Goal: Task Accomplishment & Management: Manage account settings

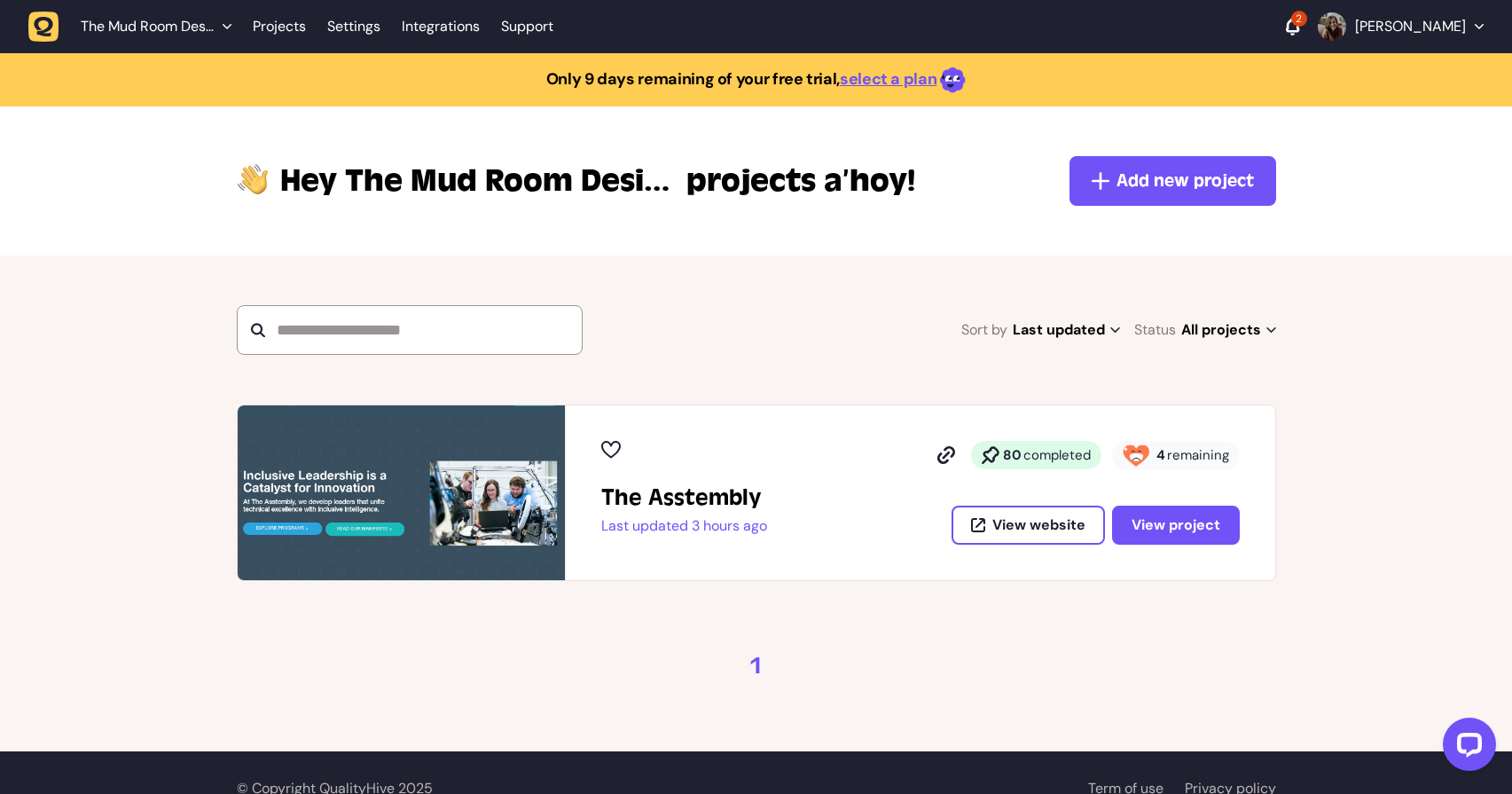
click at [502, 466] on img at bounding box center [401, 493] width 327 height 175
click at [1182, 456] on span "remaining" at bounding box center [1198, 455] width 62 height 18
click at [1182, 517] on span "View project" at bounding box center [1175, 524] width 89 height 18
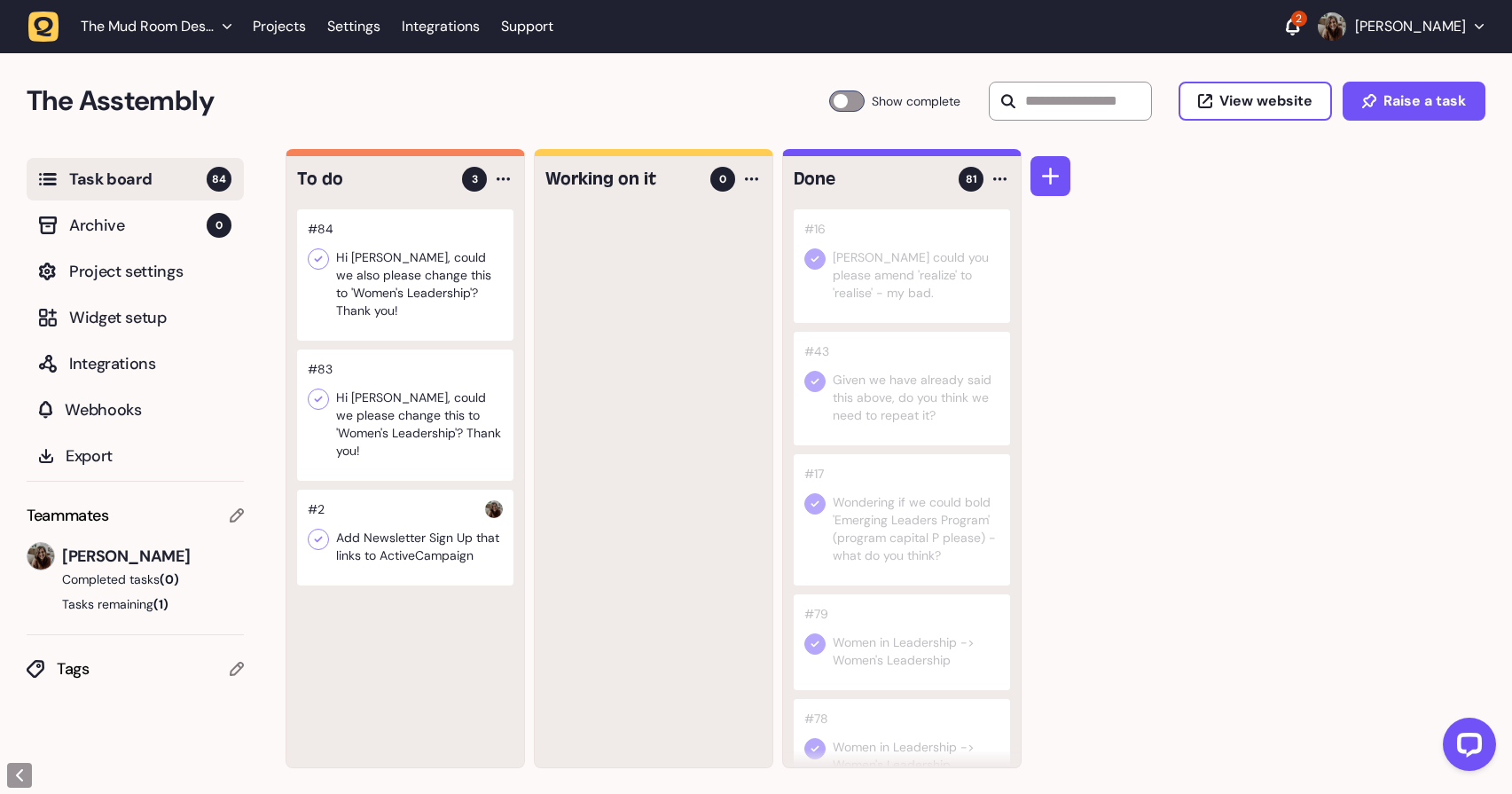
click at [455, 507] on div at bounding box center [406, 538] width 217 height 96
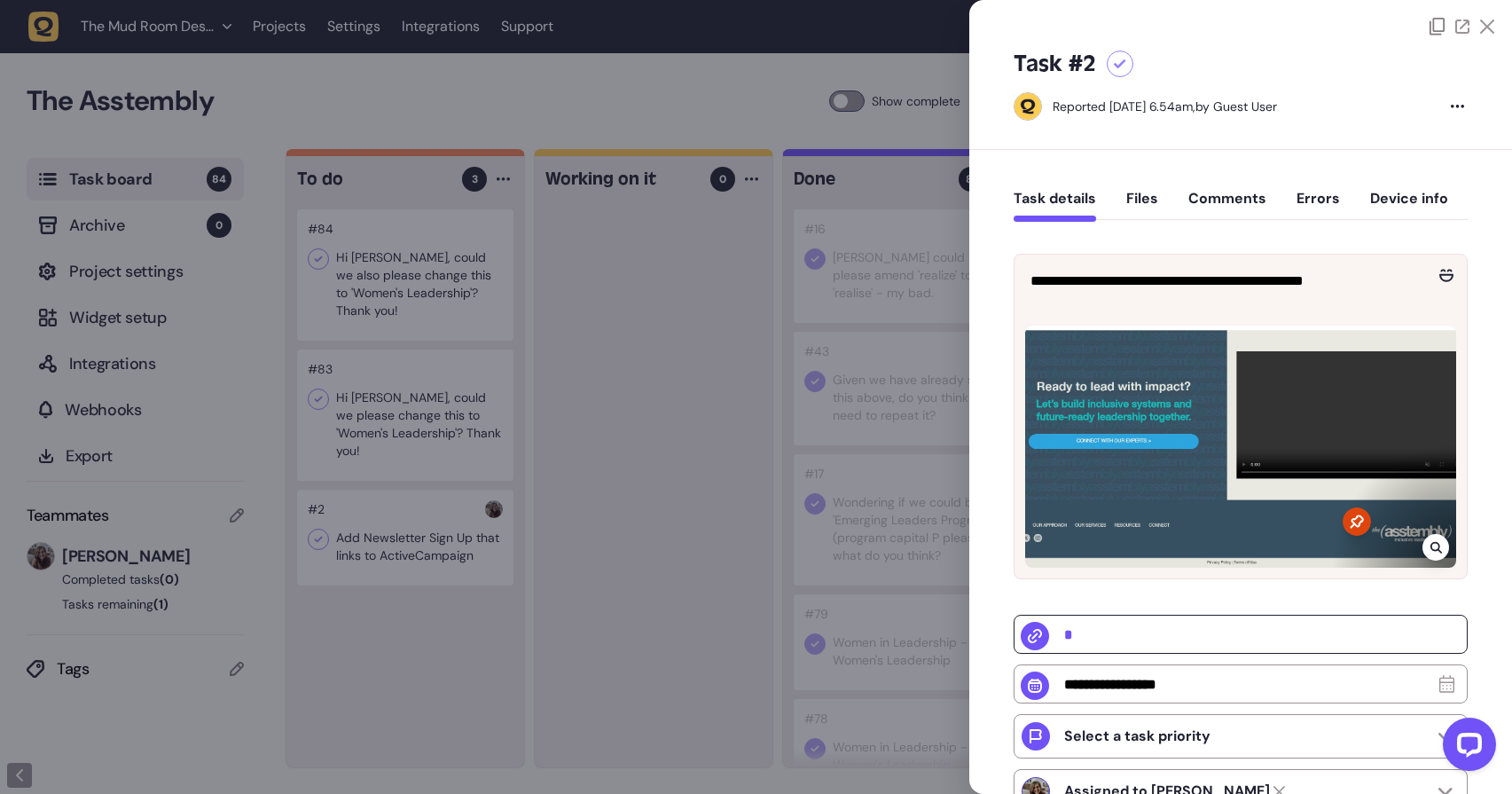
scroll to position [290, 0]
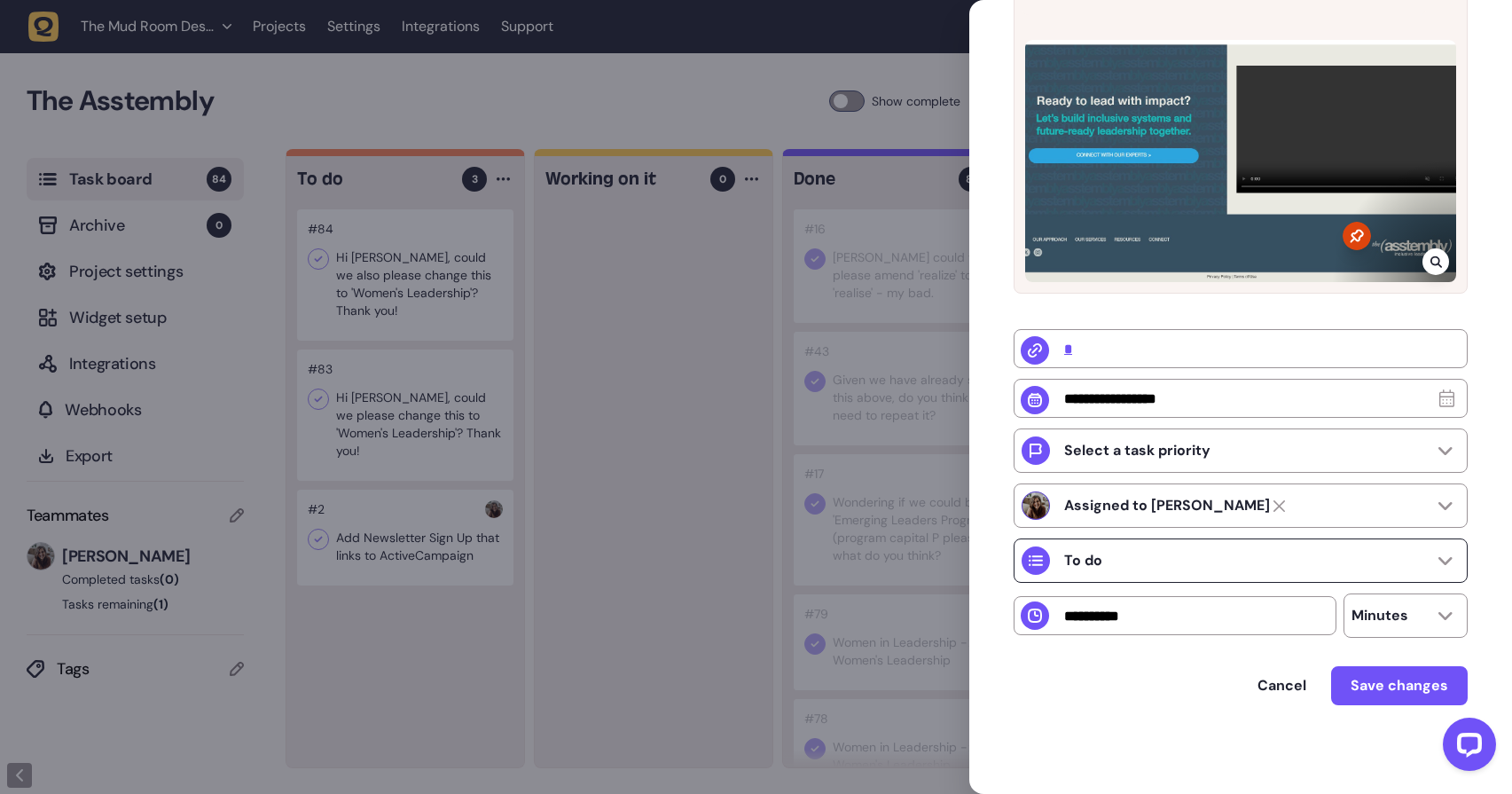
click at [1141, 563] on div "To do" at bounding box center [1241, 560] width 454 height 44
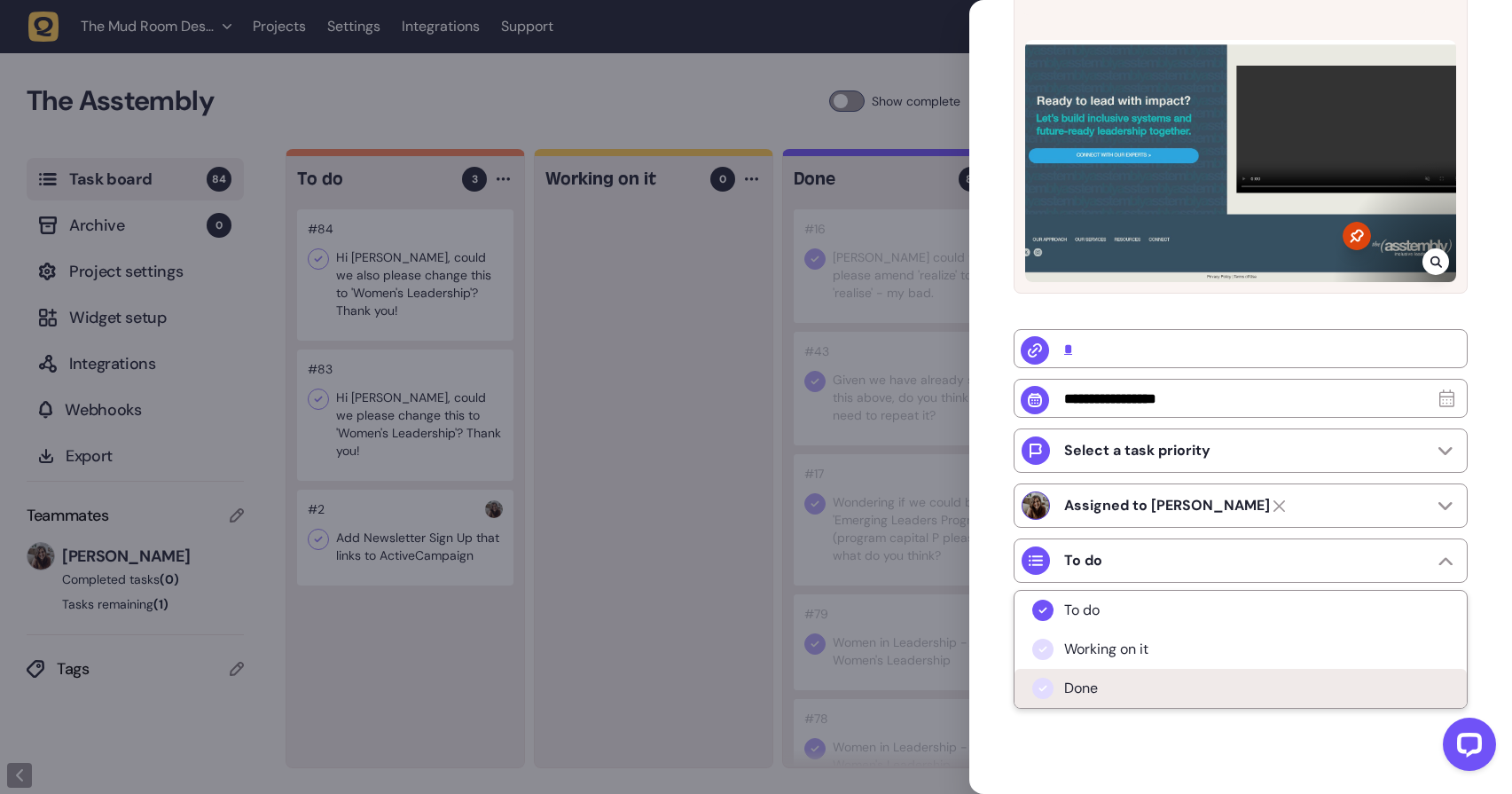
click at [1078, 687] on span "Done" at bounding box center [1081, 689] width 34 height 18
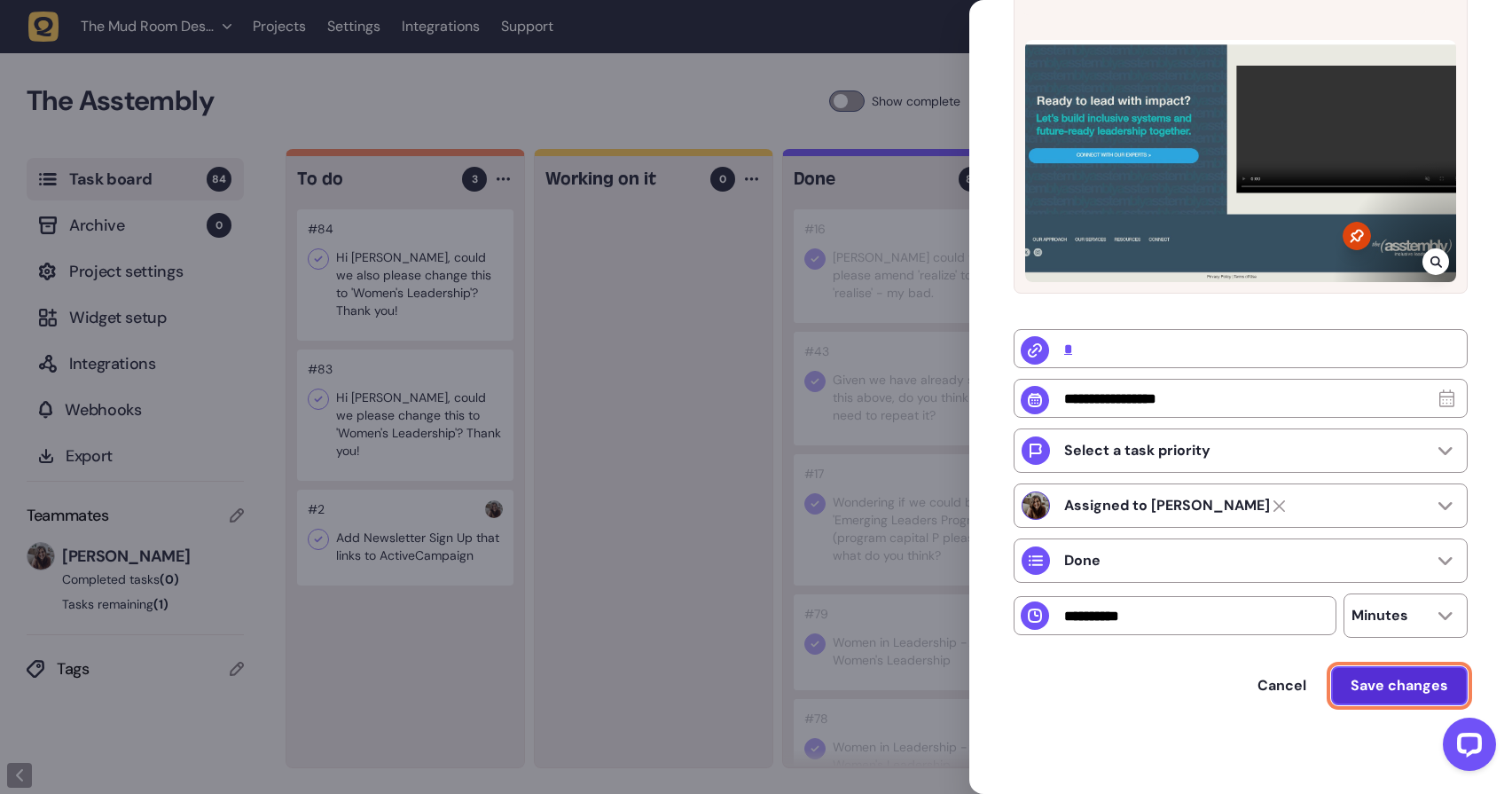
click at [1413, 688] on span "Save changes" at bounding box center [1400, 685] width 98 height 18
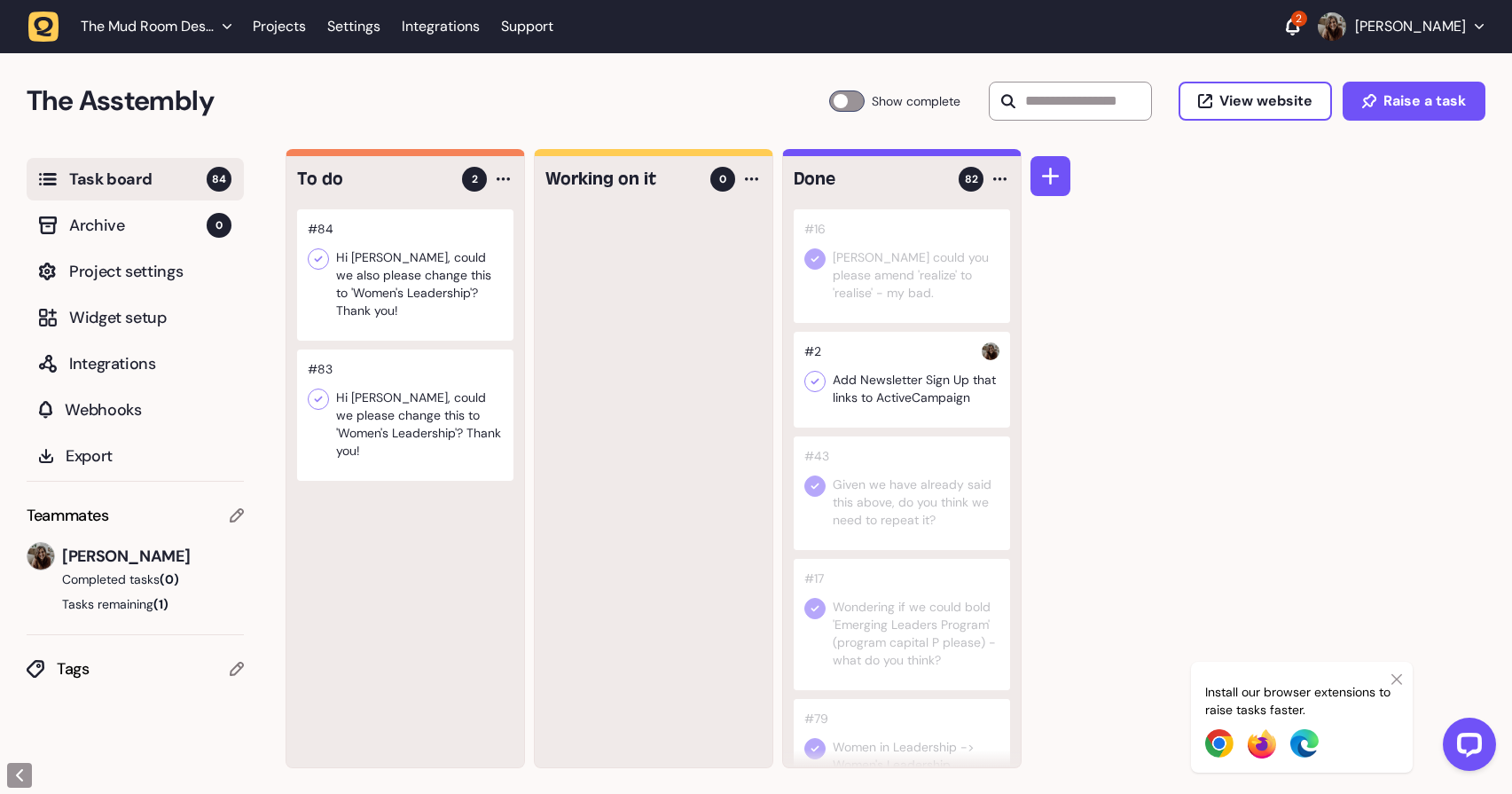
click at [403, 381] on div at bounding box center [406, 414] width 217 height 131
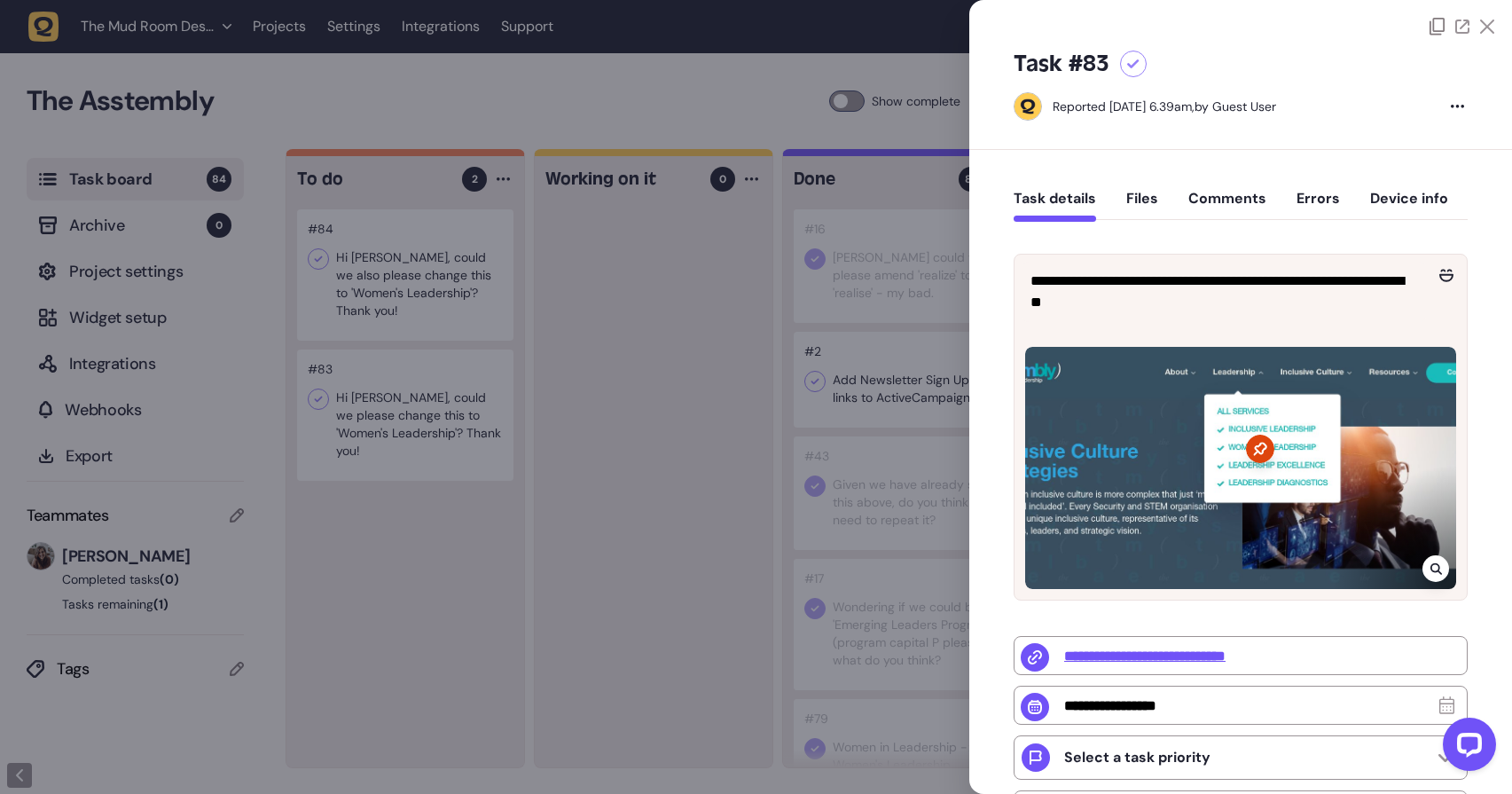
scroll to position [312, 0]
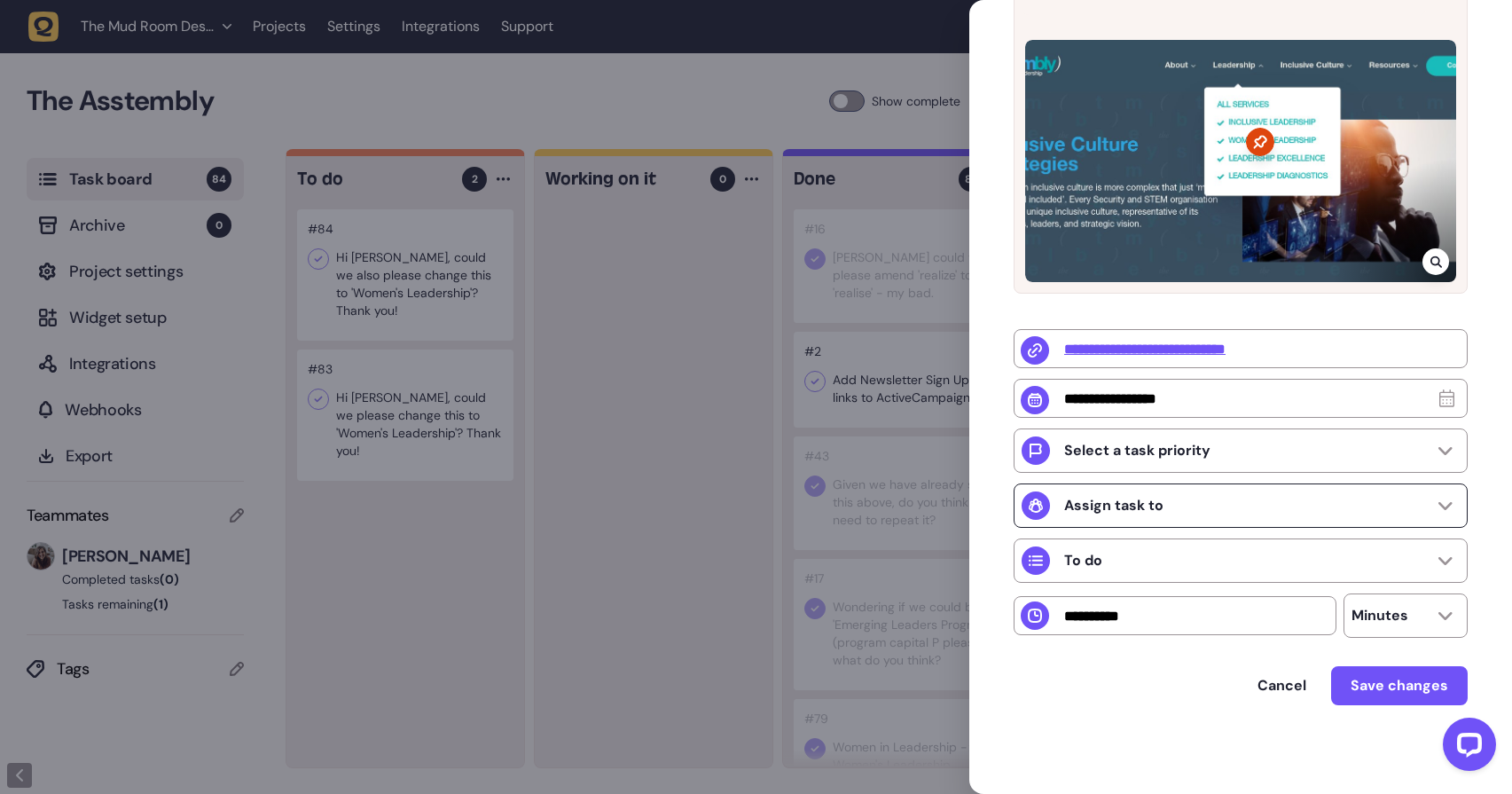
click at [1297, 502] on div "Assign task to" at bounding box center [1241, 505] width 454 height 44
click at [1151, 704] on div "Cancel Save changes" at bounding box center [1241, 686] width 454 height 39
click at [1328, 553] on div "To do" at bounding box center [1241, 560] width 454 height 44
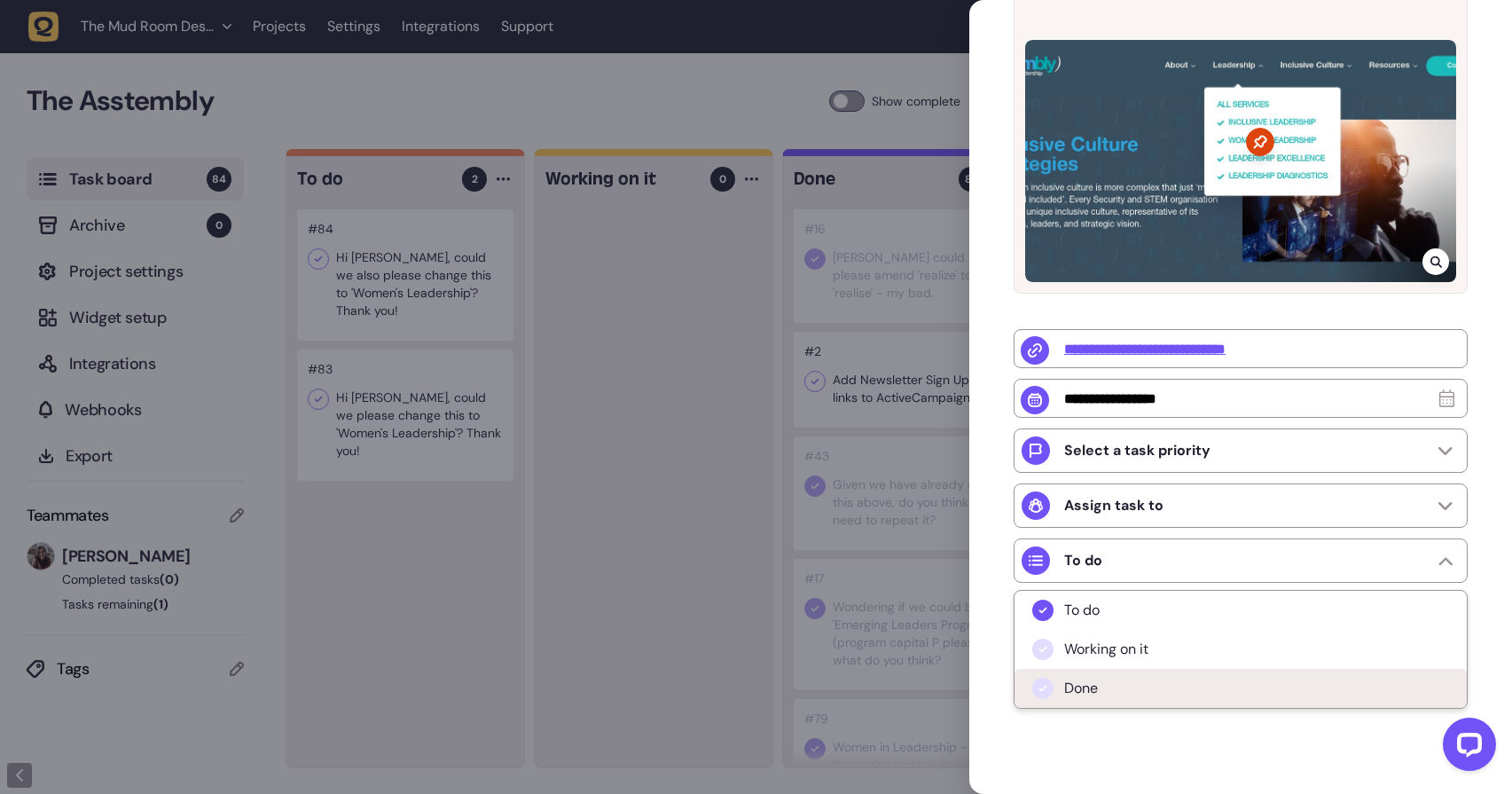
click at [1079, 695] on span "Done" at bounding box center [1081, 689] width 34 height 18
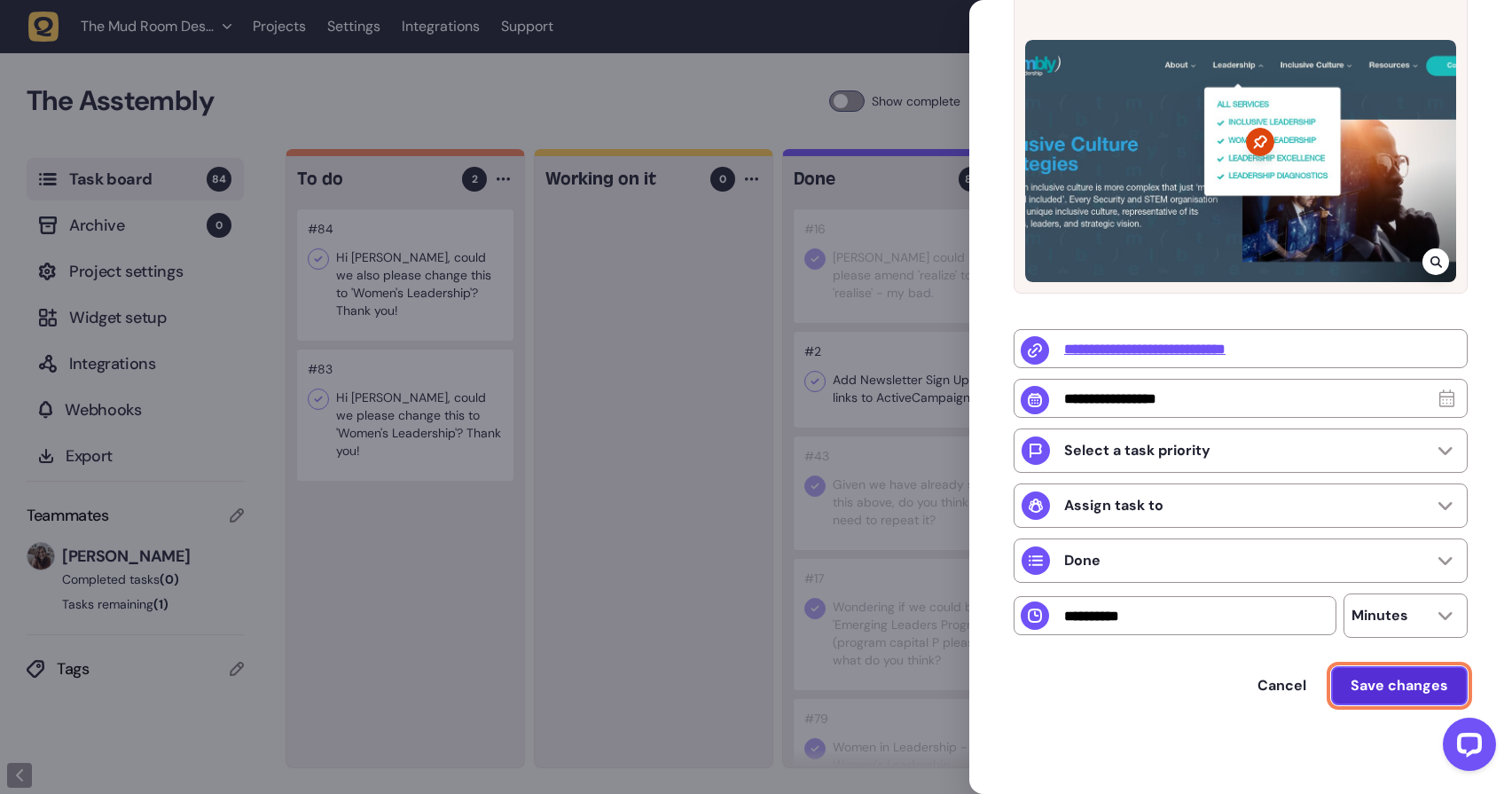
click at [1379, 690] on span "Save changes" at bounding box center [1400, 685] width 98 height 18
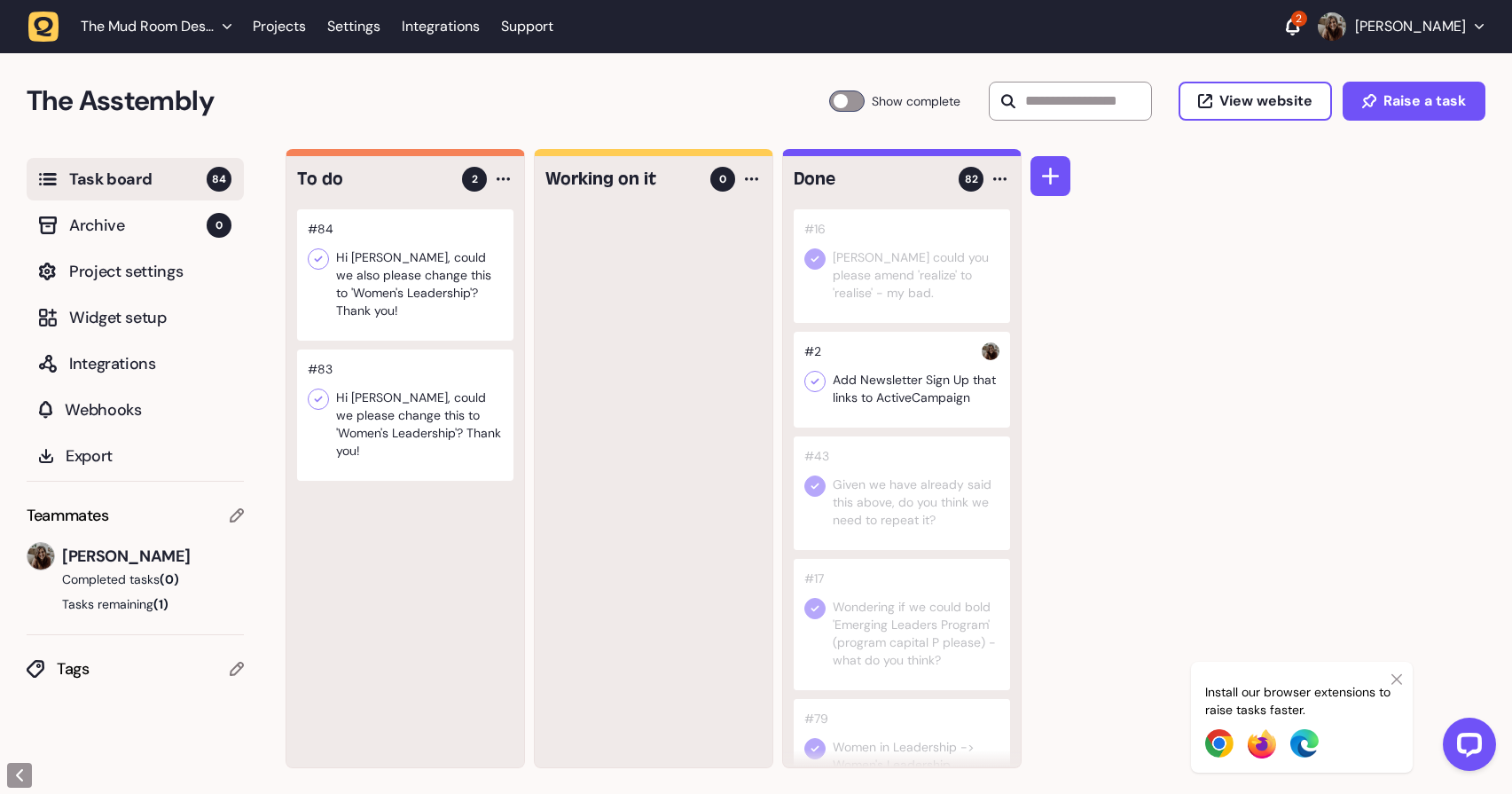
click at [417, 387] on div at bounding box center [406, 414] width 217 height 131
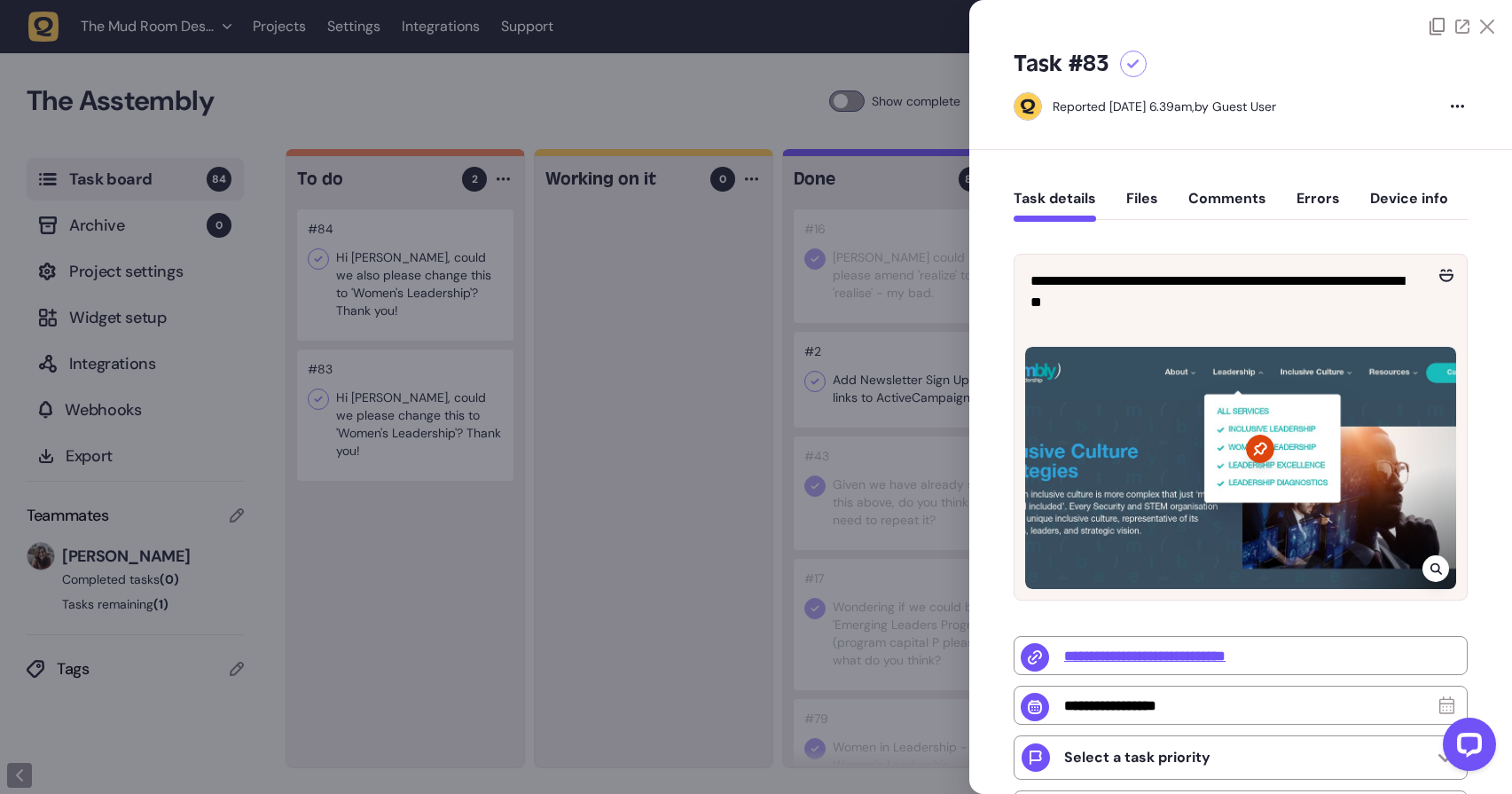
click at [402, 267] on div at bounding box center [756, 397] width 1512 height 794
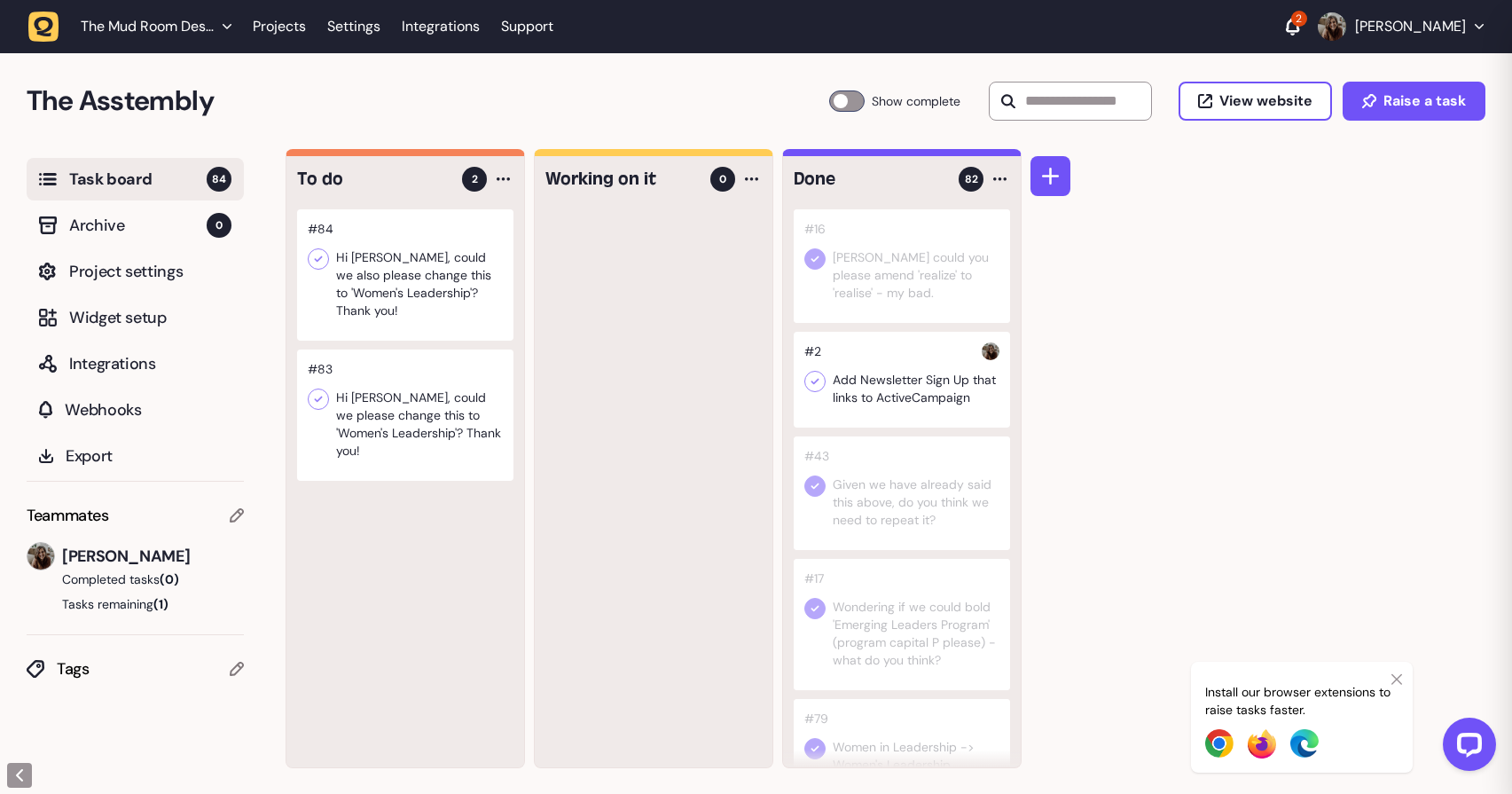
click at [426, 283] on div at bounding box center [406, 274] width 217 height 131
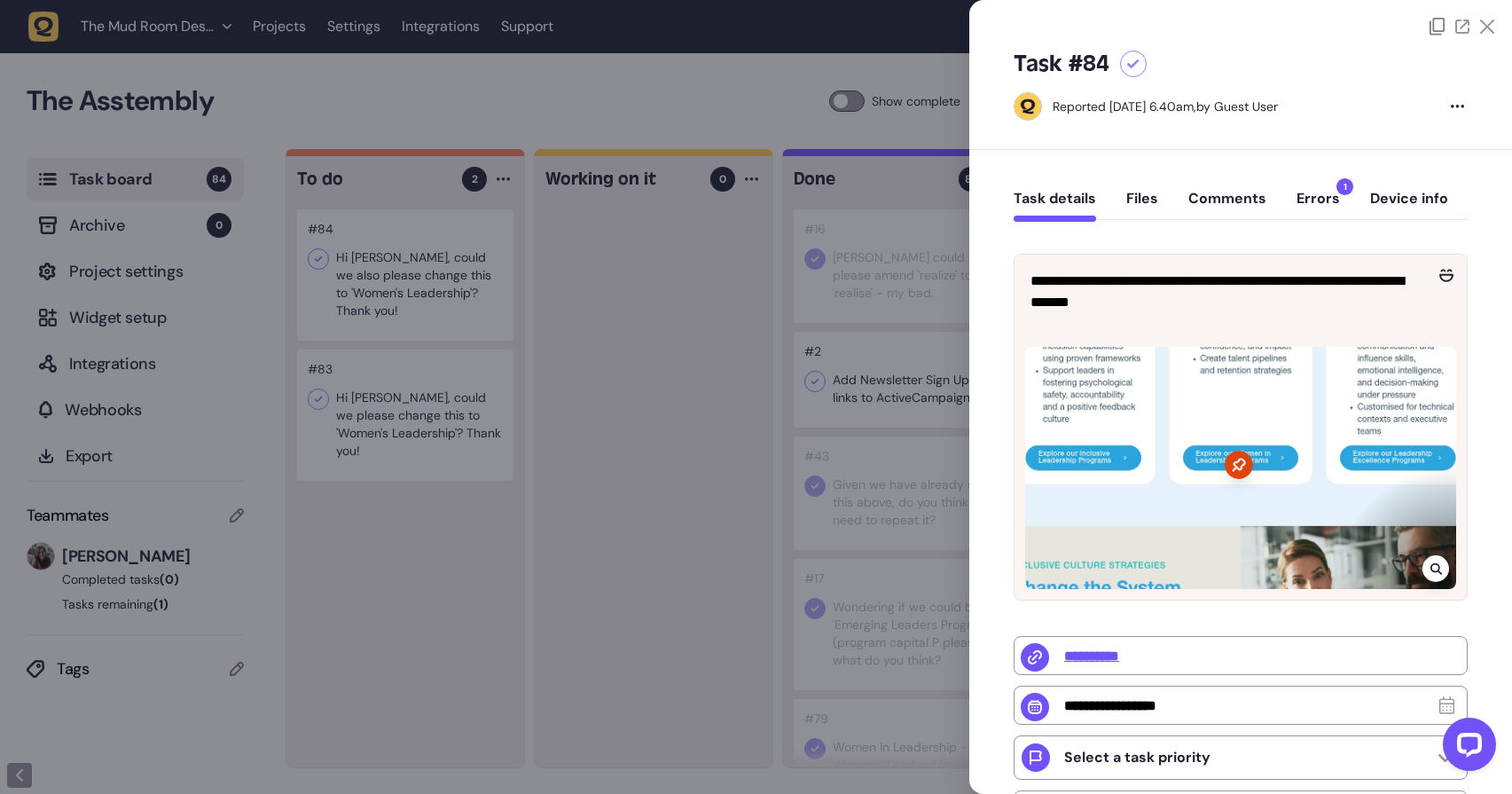
click at [710, 359] on div at bounding box center [756, 397] width 1512 height 794
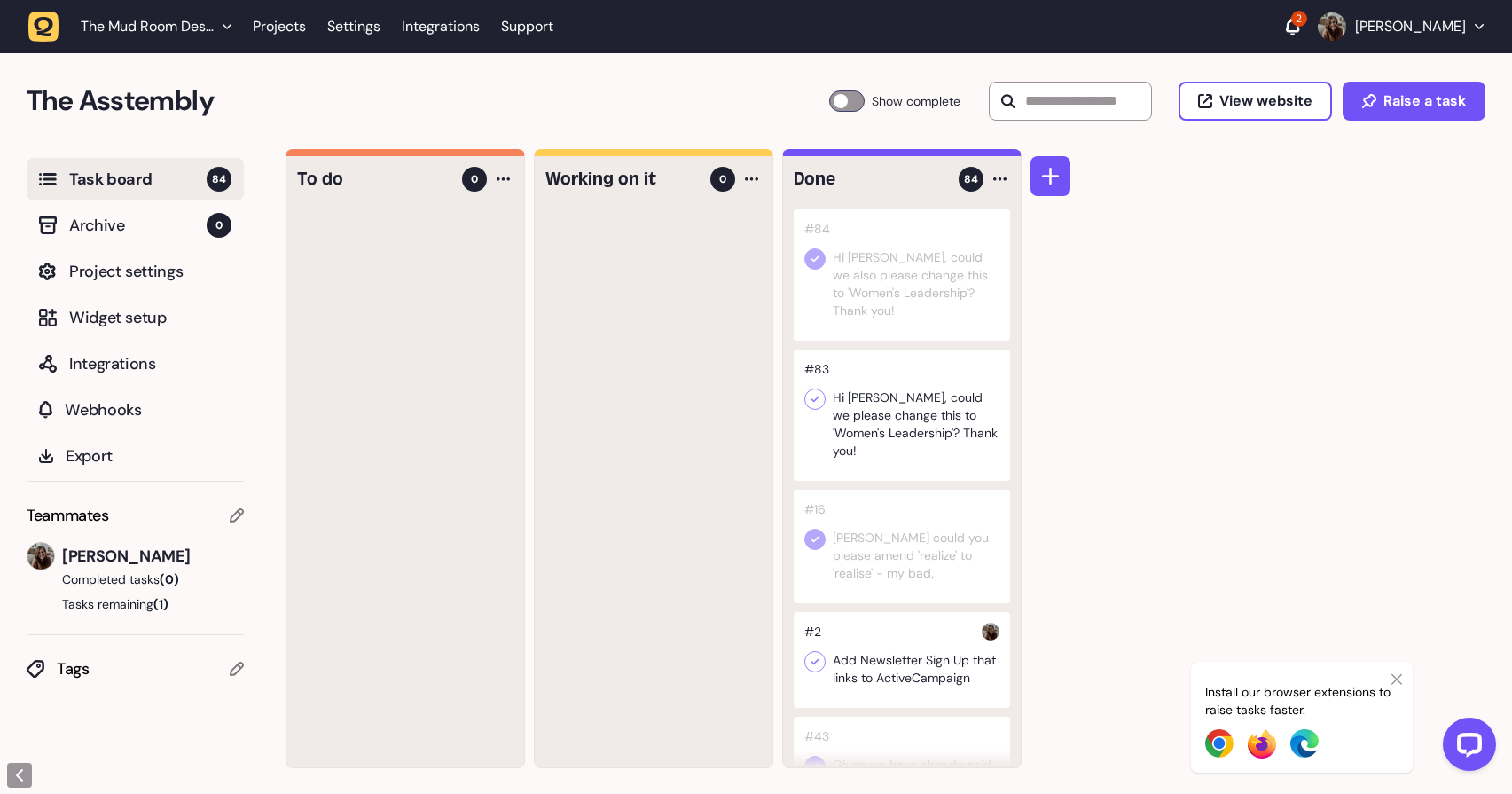
drag, startPoint x: 383, startPoint y: 284, endPoint x: 1075, endPoint y: 1, distance: 747.6
